Goal: Task Accomplishment & Management: Manage account settings

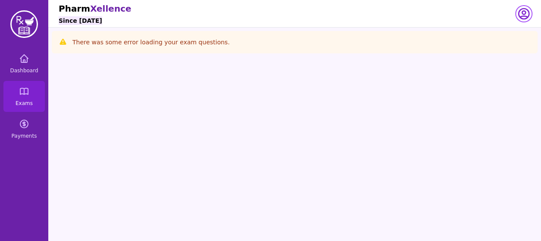
click at [527, 14] on icon "button" at bounding box center [524, 14] width 14 height 14
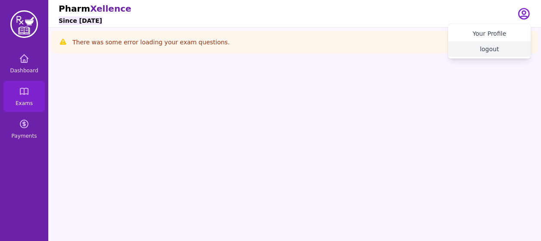
click at [490, 54] on button "logout" at bounding box center [489, 49] width 83 height 16
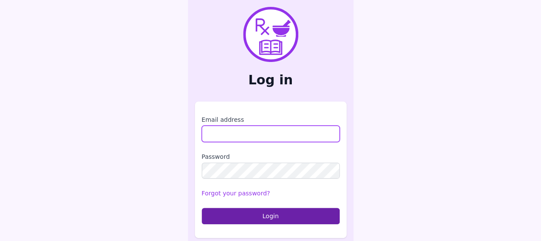
type input "**********"
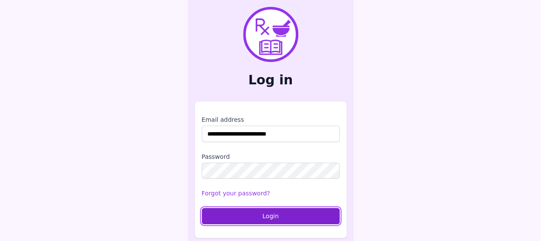
click at [268, 214] on button "Login" at bounding box center [271, 216] width 138 height 16
